Goal: Task Accomplishment & Management: Use online tool/utility

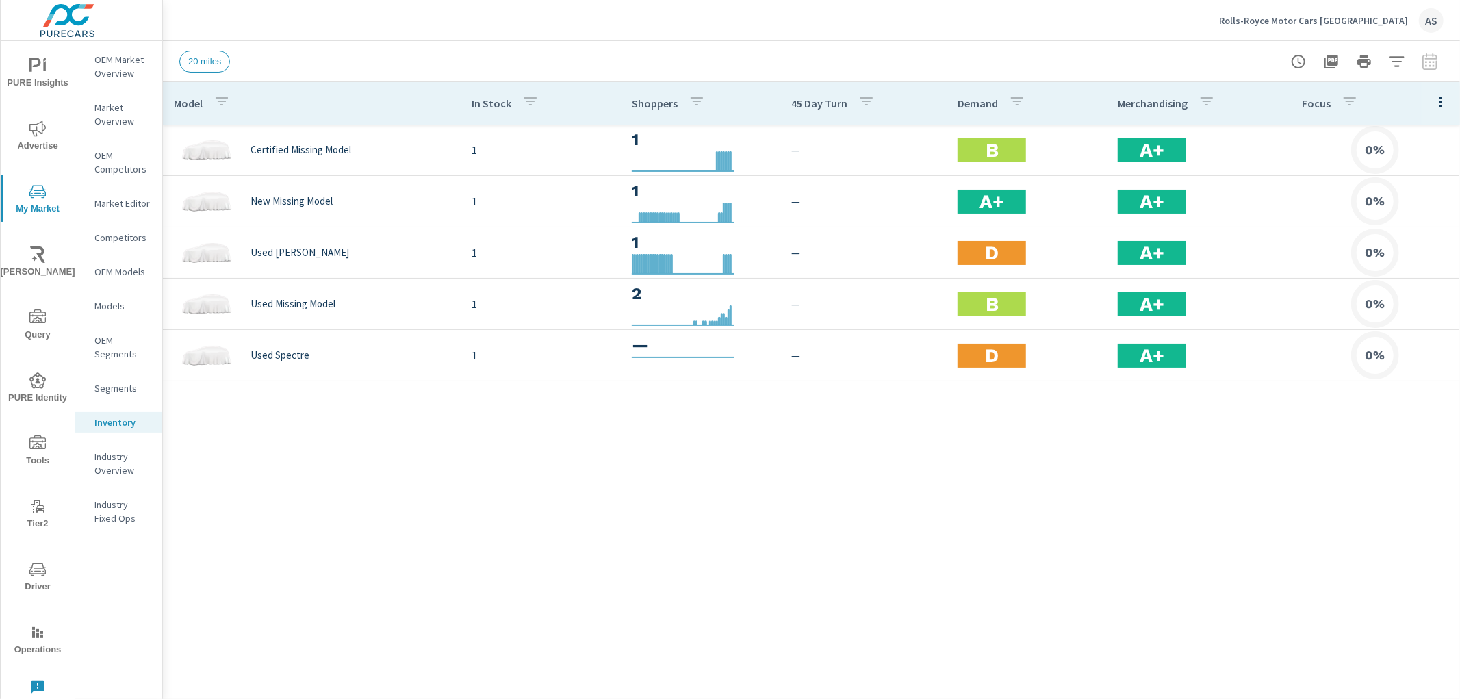
click at [612, 479] on div "Model In Stock Shoppers 45 Day Turn Demand Merchandising Focus Certified Missin…" at bounding box center [811, 380] width 1297 height 596
click at [980, 495] on div "Model In Stock Shoppers 45 Day Turn Demand Merchandising Focus Certified Missin…" at bounding box center [811, 380] width 1297 height 596
click at [1062, 536] on div "Model In Stock Shoppers 45 Day Turn Demand Merchandising Focus Certified Missin…" at bounding box center [811, 380] width 1297 height 596
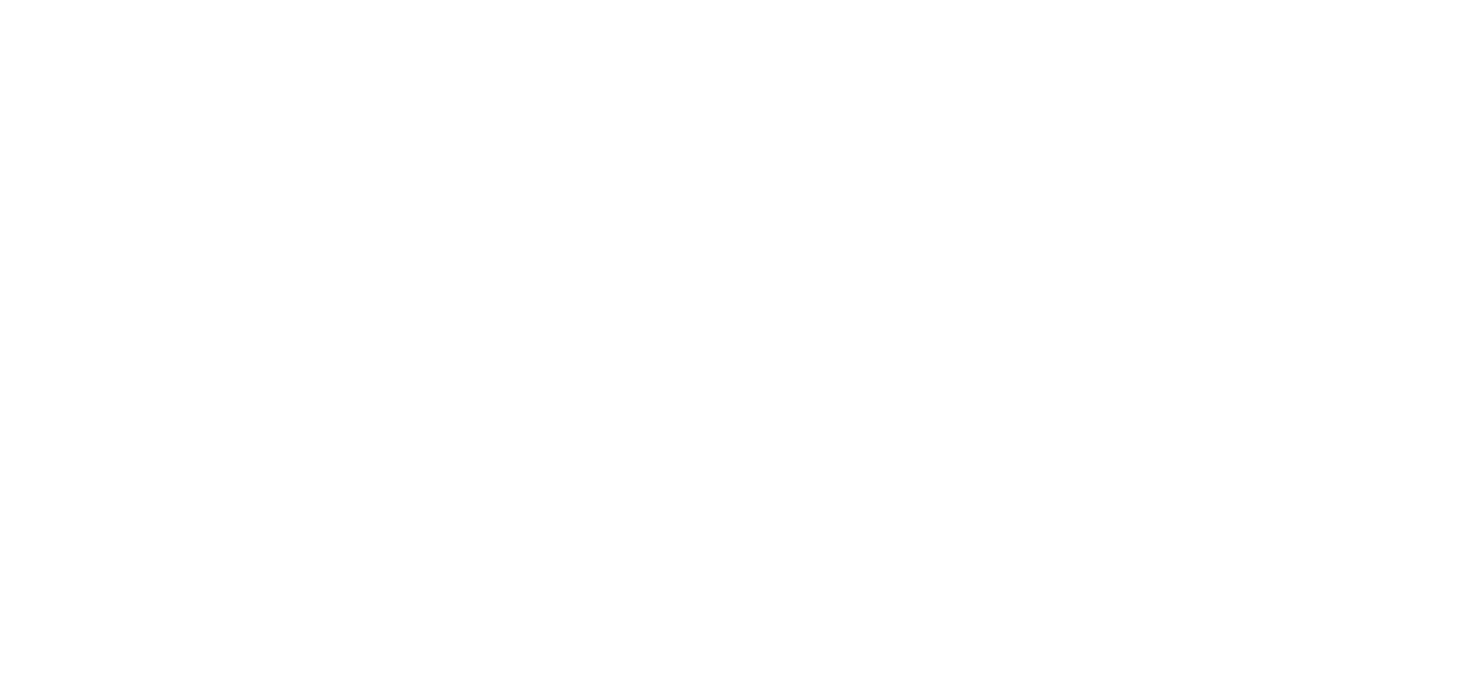
click at [830, 0] on html at bounding box center [730, 0] width 1460 height 0
click at [767, 0] on html at bounding box center [730, 0] width 1460 height 0
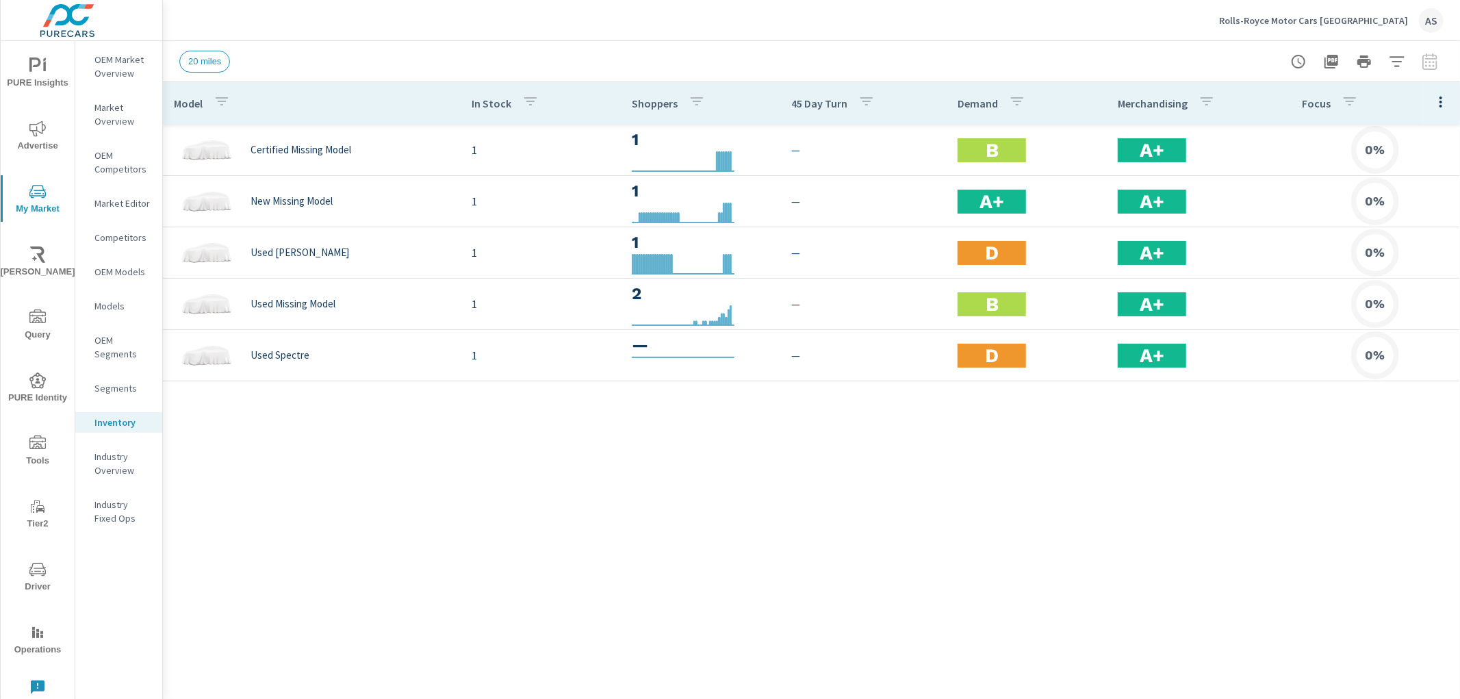
click at [904, 415] on div "Model In Stock Shoppers 45 Day Turn Demand Merchandising Focus Certified Missin…" at bounding box center [811, 380] width 1297 height 596
click at [1028, 568] on div "Model In Stock Shoppers 45 Day Turn Demand Merchandising Focus Certified Missin…" at bounding box center [811, 380] width 1297 height 596
click at [570, 489] on div "Model In Stock Shoppers 45 Day Turn Demand Merchandising Focus Certified Missin…" at bounding box center [811, 380] width 1297 height 596
click at [352, 509] on div "Model In Stock Shoppers 45 Day Turn Demand Merchandising Focus Certified Missin…" at bounding box center [811, 380] width 1297 height 596
click at [888, 404] on div "Model In Stock Shoppers 45 Day Turn Demand Merchandising Focus Certified Missin…" at bounding box center [811, 380] width 1297 height 596
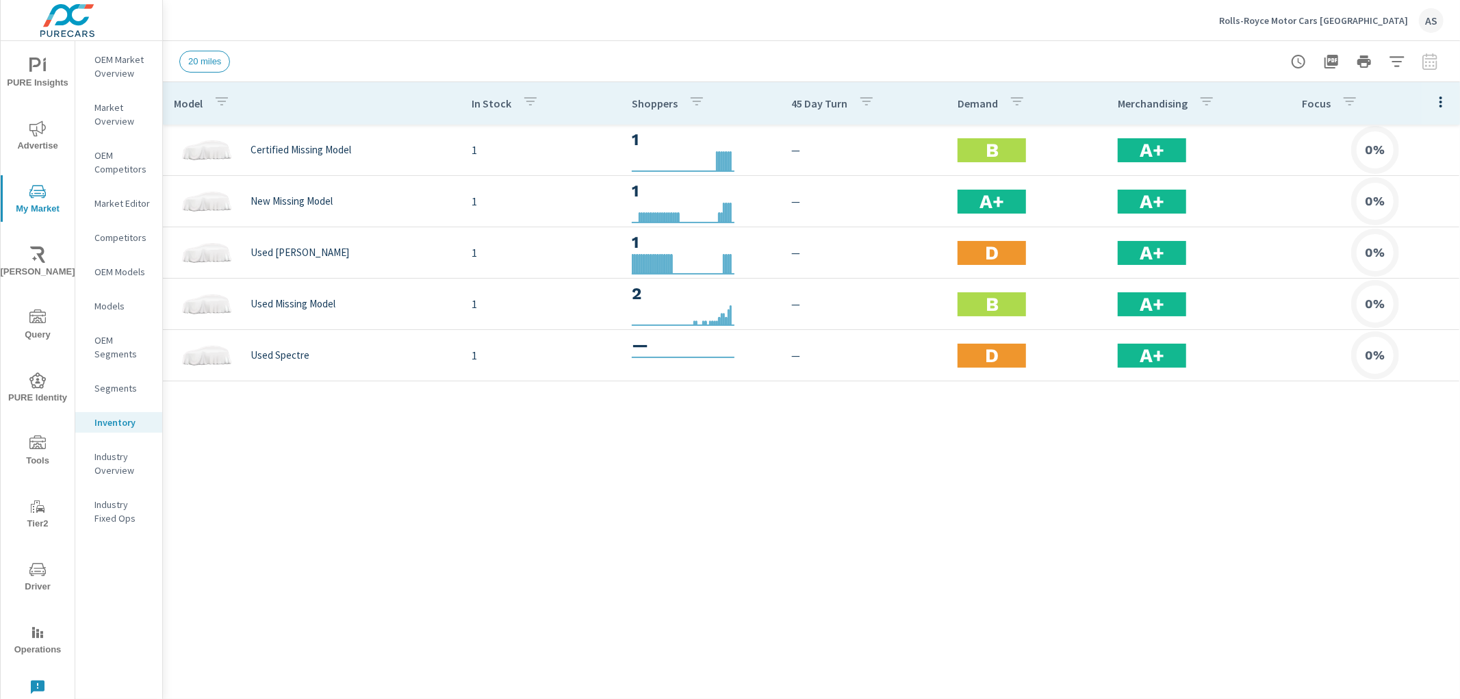
click at [951, 490] on div "Model In Stock Shoppers 45 Day Turn Demand Merchandising Focus Certified Missin…" at bounding box center [811, 380] width 1297 height 596
click at [372, 487] on div "Model In Stock Shoppers 45 Day Turn Demand Merchandising Focus Certified Missin…" at bounding box center [811, 380] width 1297 height 596
click at [372, 488] on div "Model In Stock Shoppers 45 Day Turn Demand Merchandising Focus Certified Missin…" at bounding box center [811, 380] width 1297 height 596
click at [610, 439] on div "Model In Stock Shoppers 45 Day Turn Demand Merchandising Focus Certified Missin…" at bounding box center [811, 380] width 1297 height 596
click at [224, 422] on div "Model In Stock Shoppers 45 Day Turn Demand Merchandising Focus Certified Missin…" at bounding box center [811, 380] width 1297 height 596
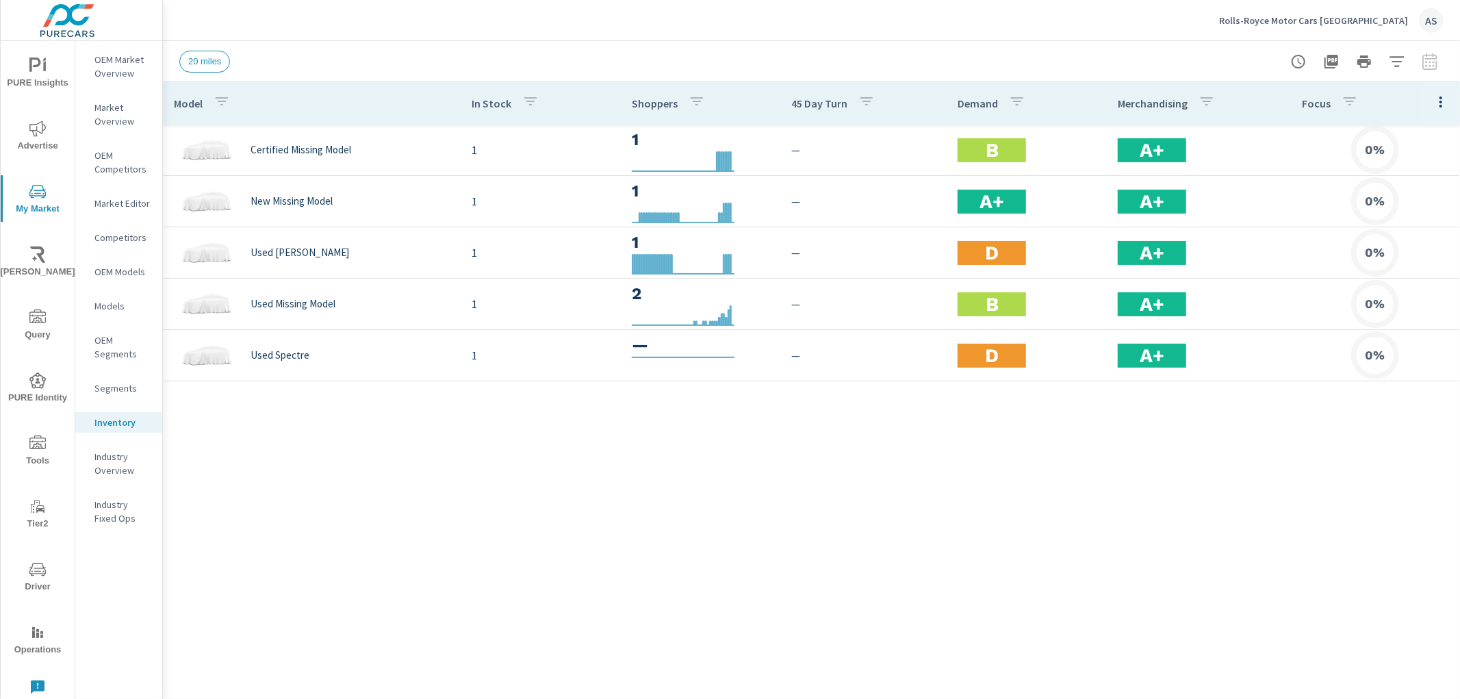
click at [694, 401] on div "Model In Stock Shoppers 45 Day Turn Demand Merchandising Focus Certified Missin…" at bounding box center [811, 380] width 1297 height 596
click at [872, 602] on div "Model In Stock Shoppers 45 Day Turn Demand Merchandising Focus Certified Missin…" at bounding box center [811, 380] width 1297 height 596
click at [690, 612] on div "Model In Stock Shoppers 45 Day Turn Demand Merchandising Focus Certified Missin…" at bounding box center [811, 380] width 1297 height 596
click at [667, 596] on div "Model In Stock Shoppers 45 Day Turn Demand Merchandising Focus Certified Missin…" at bounding box center [811, 380] width 1297 height 596
click at [1143, 447] on div "Model In Stock Shoppers 45 Day Turn Demand Merchandising Focus Certified Missin…" at bounding box center [811, 380] width 1297 height 596
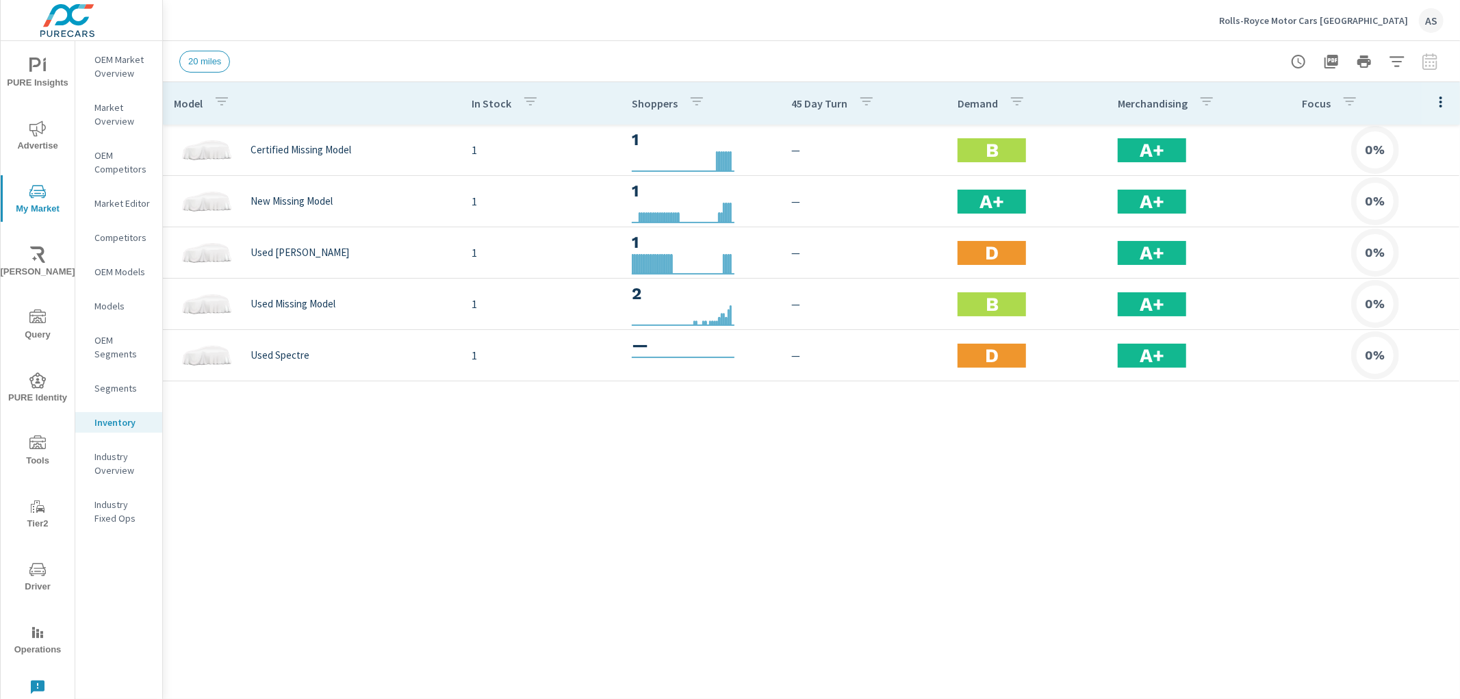
click at [773, 452] on div "Model In Stock Shoppers 45 Day Turn Demand Merchandising Focus Certified Missin…" at bounding box center [811, 380] width 1297 height 596
click at [1388, 63] on icon "button" at bounding box center [1396, 61] width 16 height 16
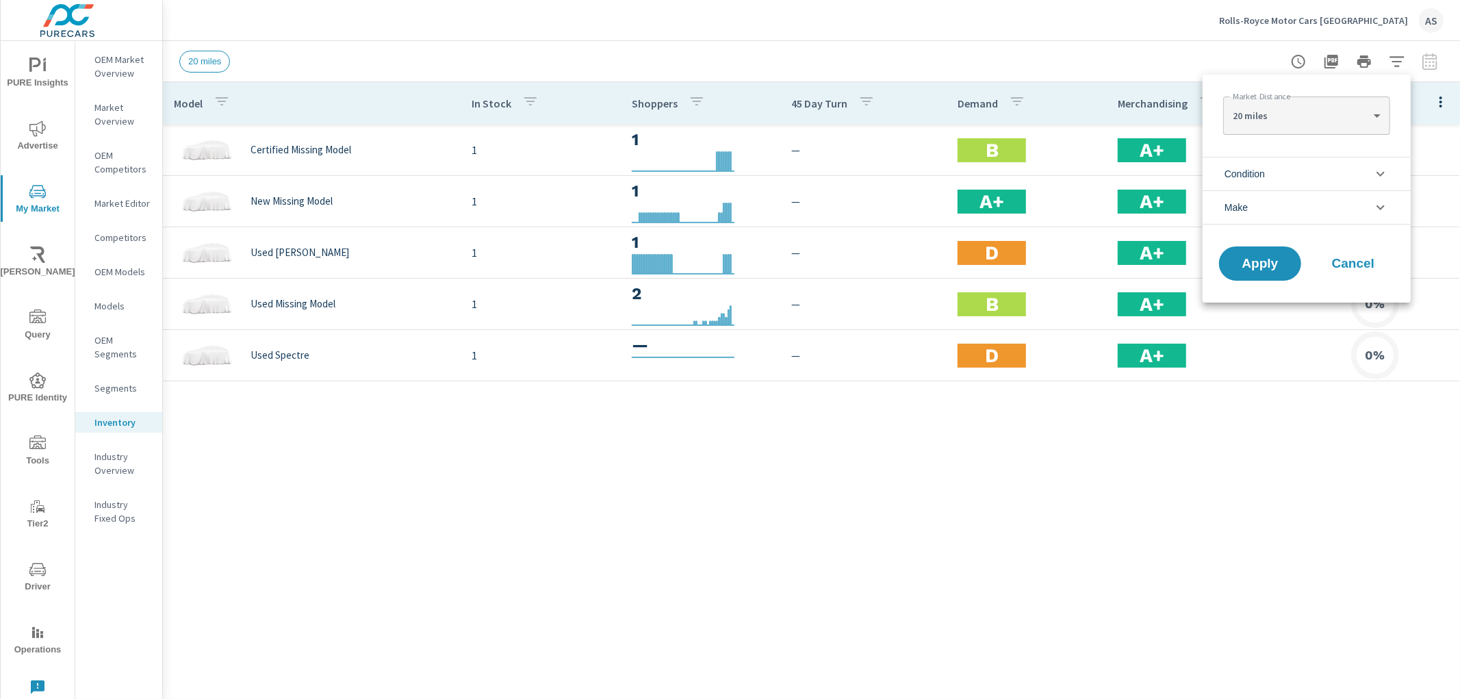
drag, startPoint x: 1351, startPoint y: 153, endPoint x: 1319, endPoint y: 223, distance: 77.1
drag, startPoint x: 1319, startPoint y: 223, endPoint x: 1317, endPoint y: 205, distance: 17.9
click at [1317, 205] on li "Make" at bounding box center [1306, 207] width 208 height 34
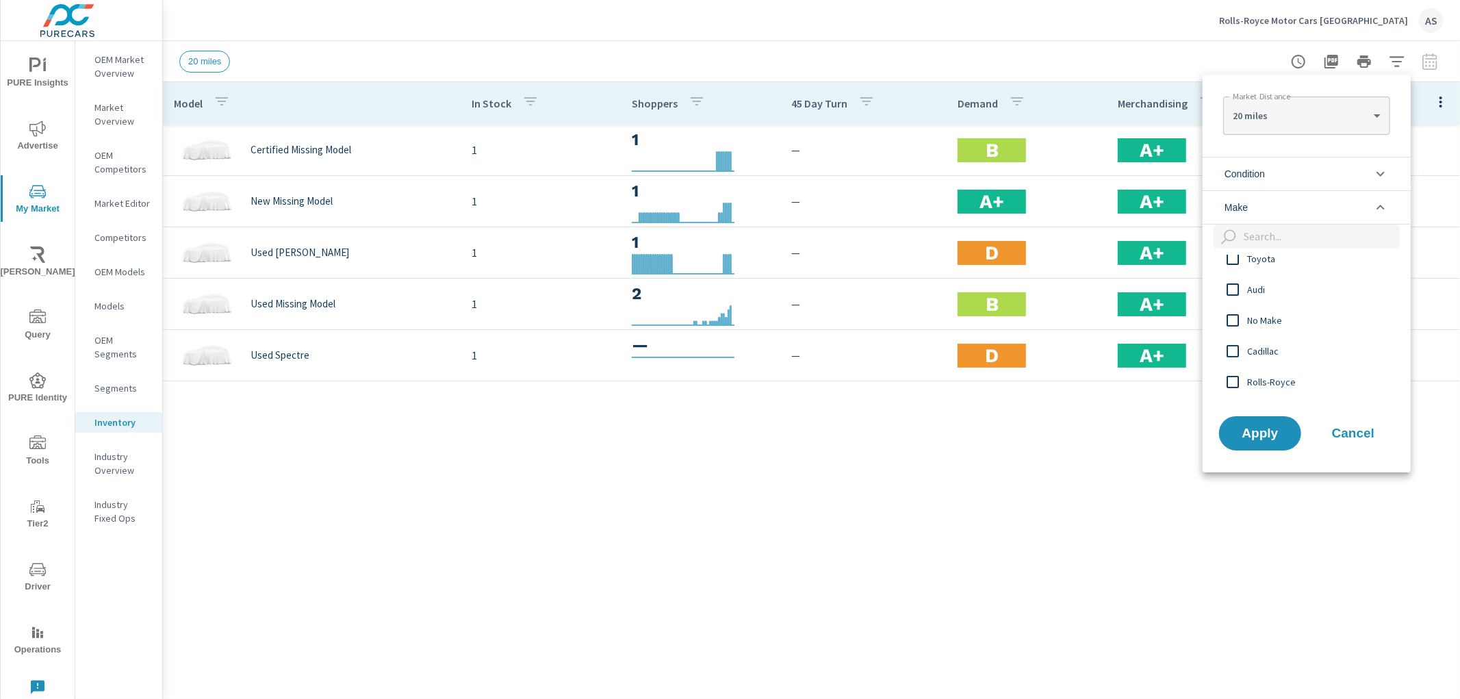
scroll to position [304, 0]
click at [1280, 305] on span "Rolls-Royce" at bounding box center [1322, 306] width 150 height 16
click at [1262, 422] on button "Apply" at bounding box center [1259, 433] width 85 height 36
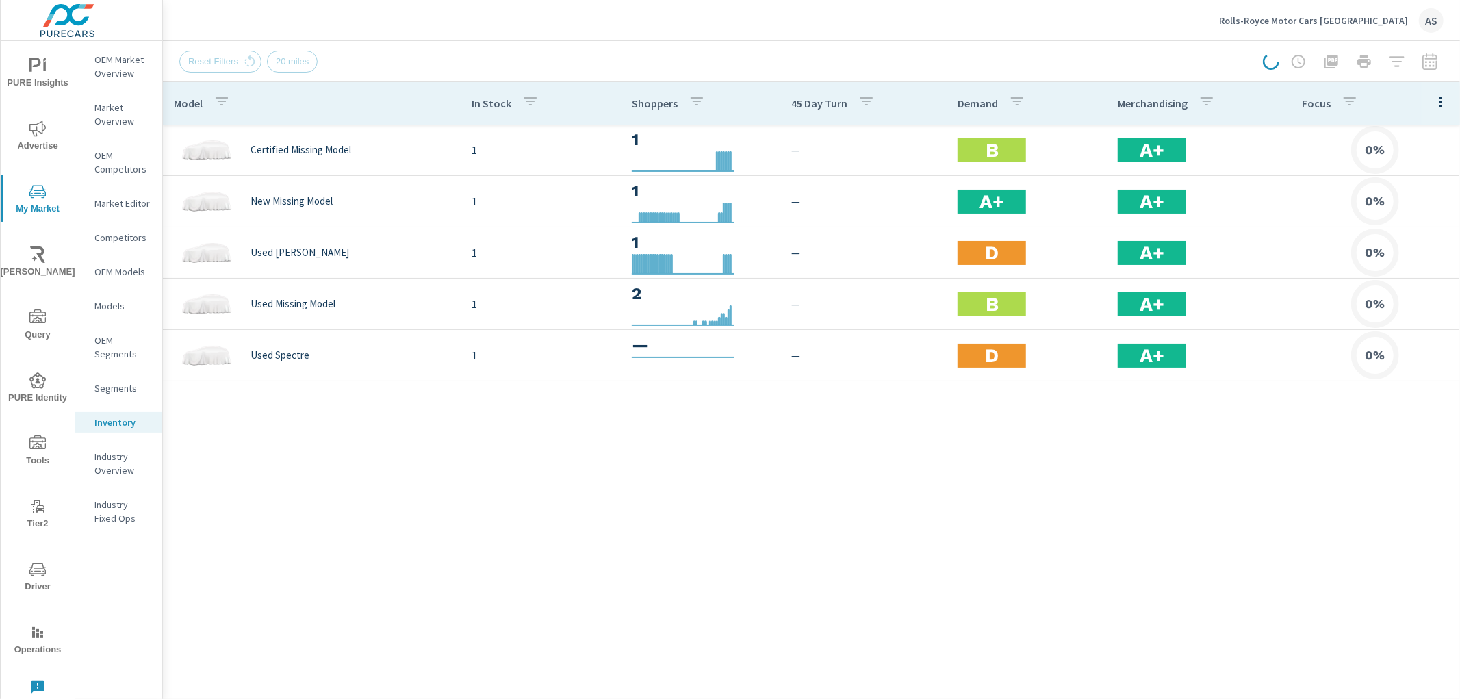
click at [1297, 510] on div "Model In Stock Shoppers 45 Day Turn Demand Merchandising Focus Certified Missin…" at bounding box center [811, 380] width 1297 height 596
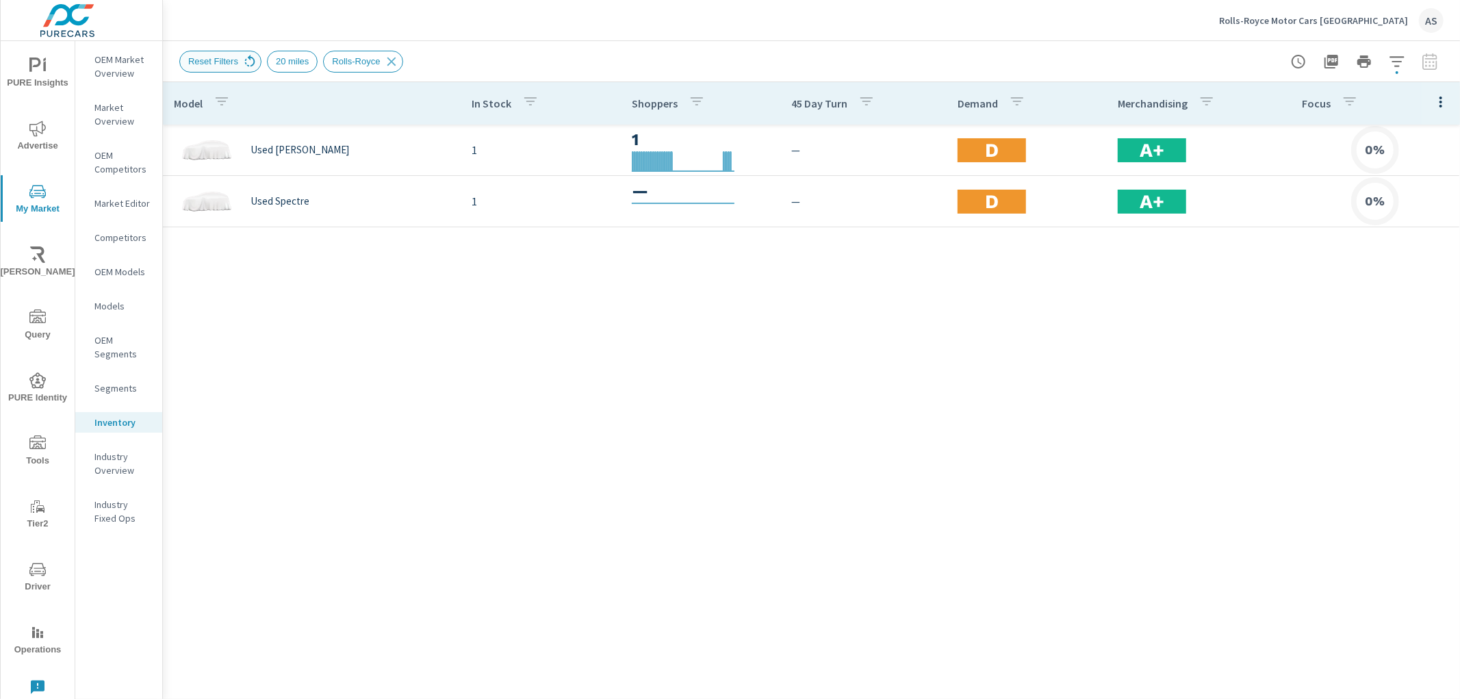
click at [248, 58] on icon at bounding box center [249, 61] width 15 height 15
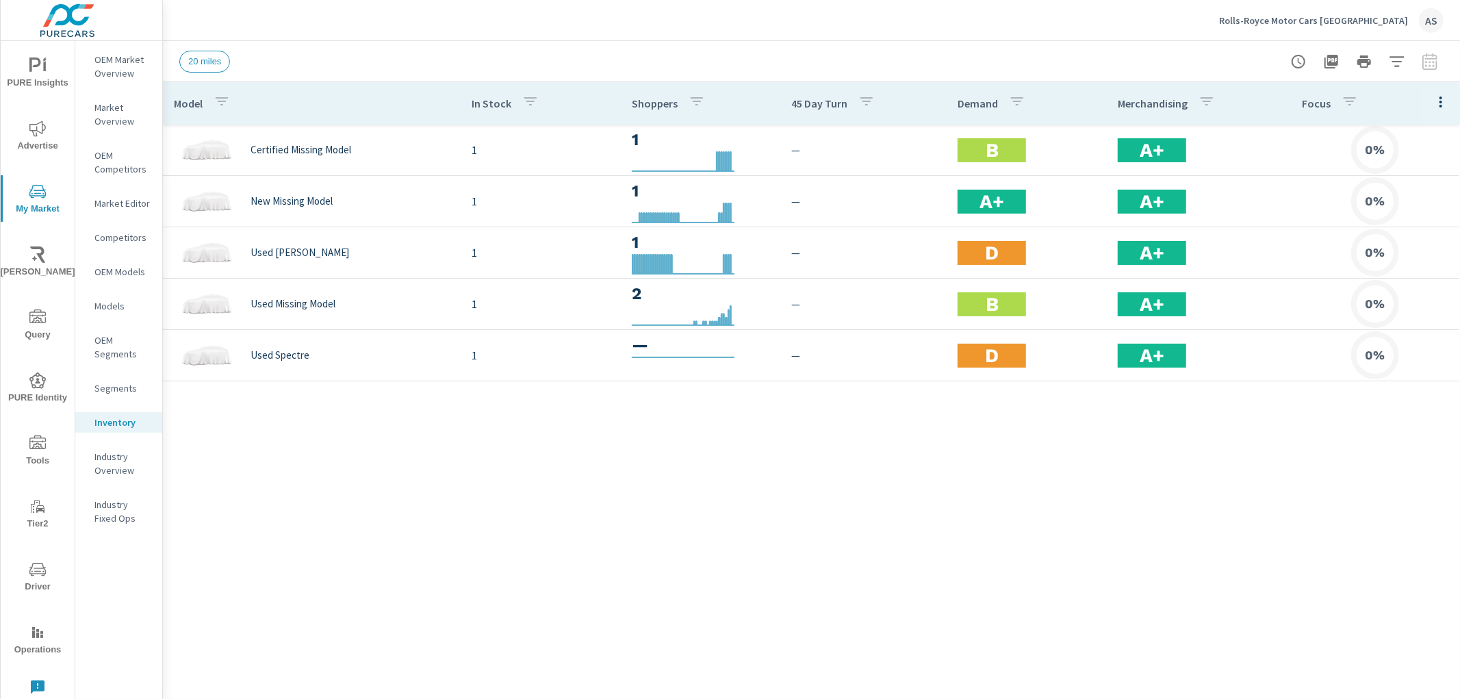
click at [790, 491] on div "Model In Stock Shoppers 45 Day Turn Demand Merchandising Focus Certified Missin…" at bounding box center [811, 380] width 1297 height 596
click at [821, 486] on div "Model In Stock Shoppers 45 Day Turn Demand Merchandising Focus Certified Missin…" at bounding box center [811, 380] width 1297 height 596
click at [442, 619] on div "Model In Stock Shoppers 45 Day Turn Demand Merchandising Focus Certified Missin…" at bounding box center [811, 380] width 1297 height 596
click at [1027, 463] on div "Model In Stock Shoppers 45 Day Turn Demand Merchandising Focus Certified Missin…" at bounding box center [811, 380] width 1297 height 596
click at [749, 514] on div "Model In Stock Shoppers 45 Day Turn Demand Merchandising Focus Certified Missin…" at bounding box center [811, 380] width 1297 height 596
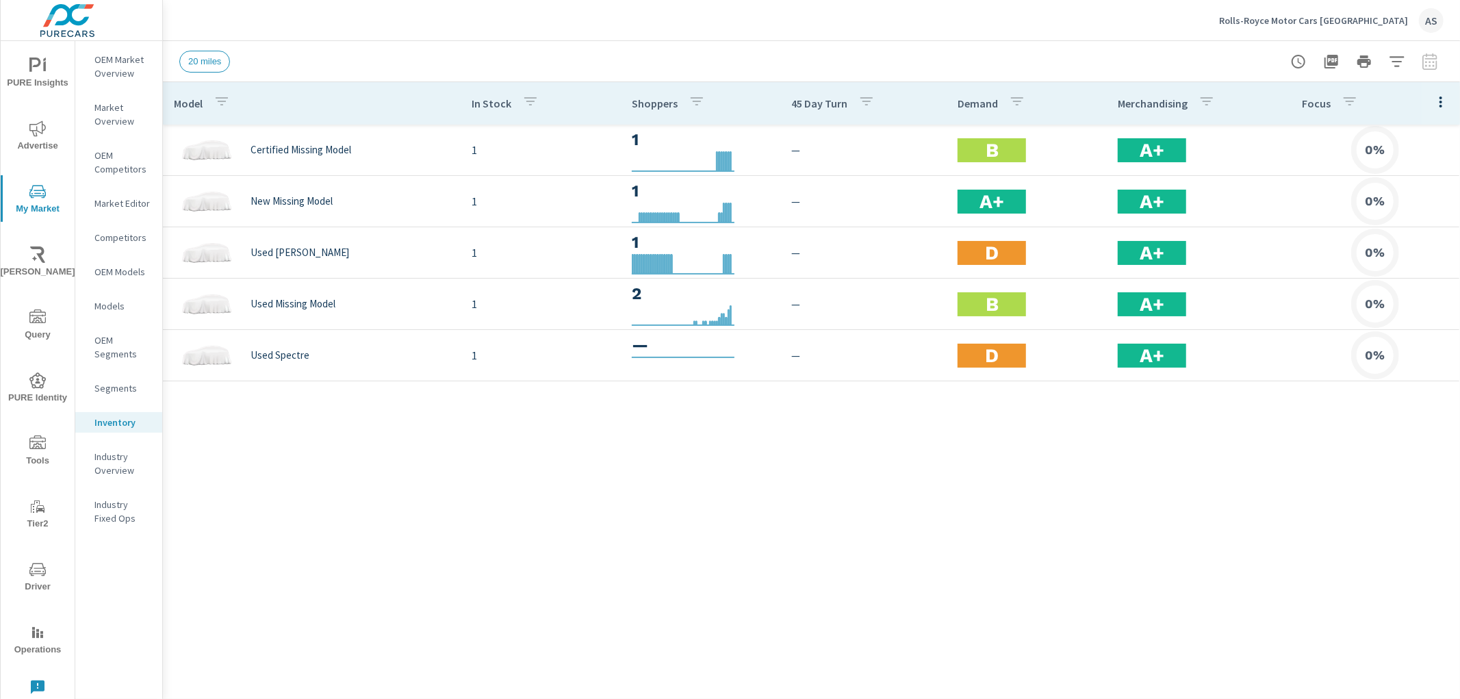
click at [1130, 542] on div "Model In Stock Shoppers 45 Day Turn Demand Merchandising Focus Certified Missin…" at bounding box center [811, 380] width 1297 height 596
click at [775, 450] on div "Model In Stock Shoppers 45 Day Turn Demand Merchandising Focus Certified Missin…" at bounding box center [811, 380] width 1297 height 596
click at [575, 493] on div "Model In Stock Shoppers 45 Day Turn Demand Merchandising Focus Certified Missin…" at bounding box center [811, 380] width 1297 height 596
